Goal: Check status: Check status

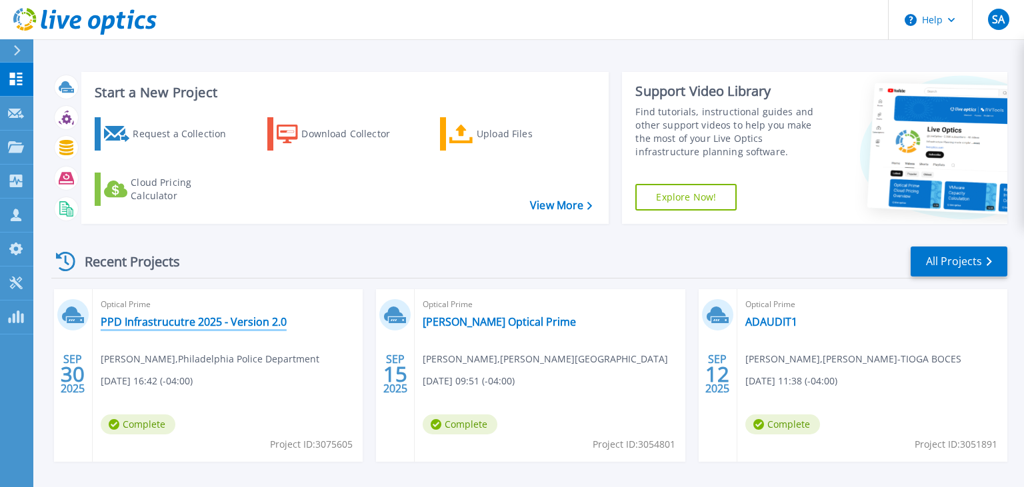
click at [250, 321] on link "PPD Infrastrucutre 2025 - Version 2.0" at bounding box center [194, 321] width 186 height 13
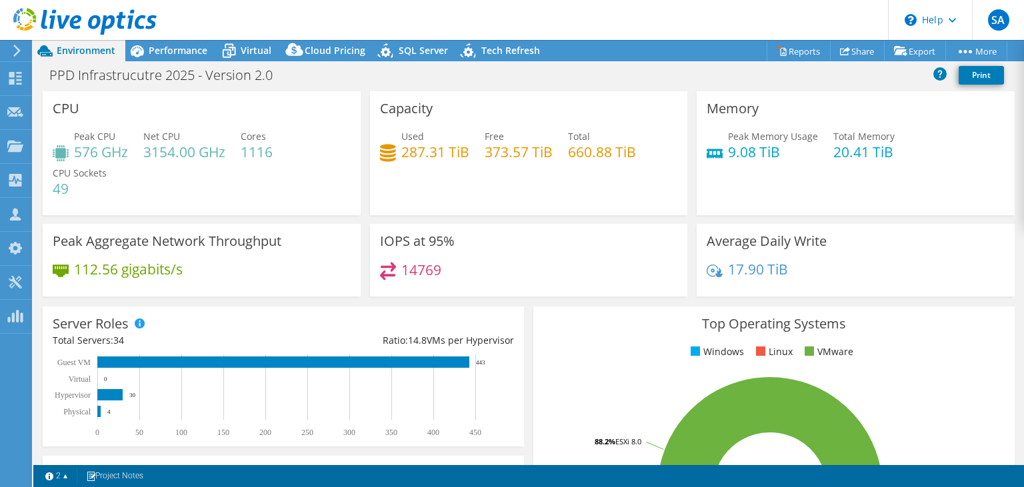
select select "USD"
drag, startPoint x: 169, startPoint y: 34, endPoint x: 174, endPoint y: 42, distance: 9.3
click at [170, 36] on header "SA Partner Team Member Soheil Amiri soheil.amiri@ahead.com AHEAD-CDILLC My Prof…" at bounding box center [512, 20] width 1024 height 40
click at [174, 47] on span "Performance" at bounding box center [178, 50] width 59 height 13
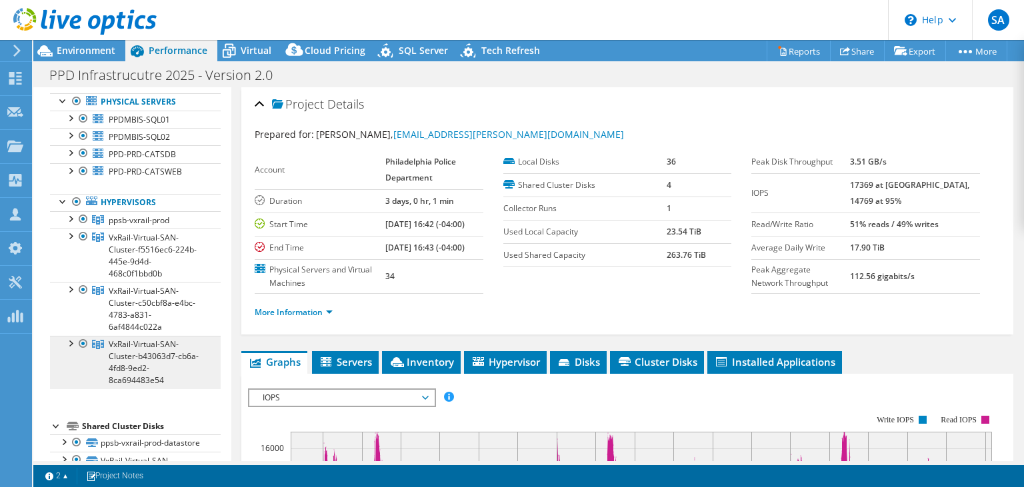
scroll to position [85, 0]
